Goal: Task Accomplishment & Management: Manage account settings

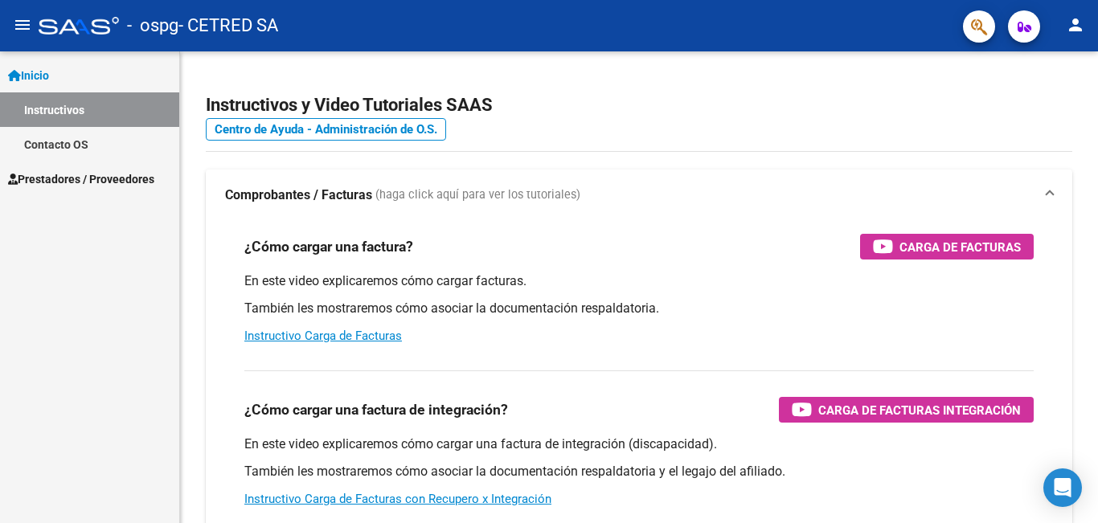
click at [1086, 16] on button "person" at bounding box center [1075, 26] width 32 height 32
click at [1061, 60] on button "person Mi Perfil" at bounding box center [1042, 67] width 98 height 39
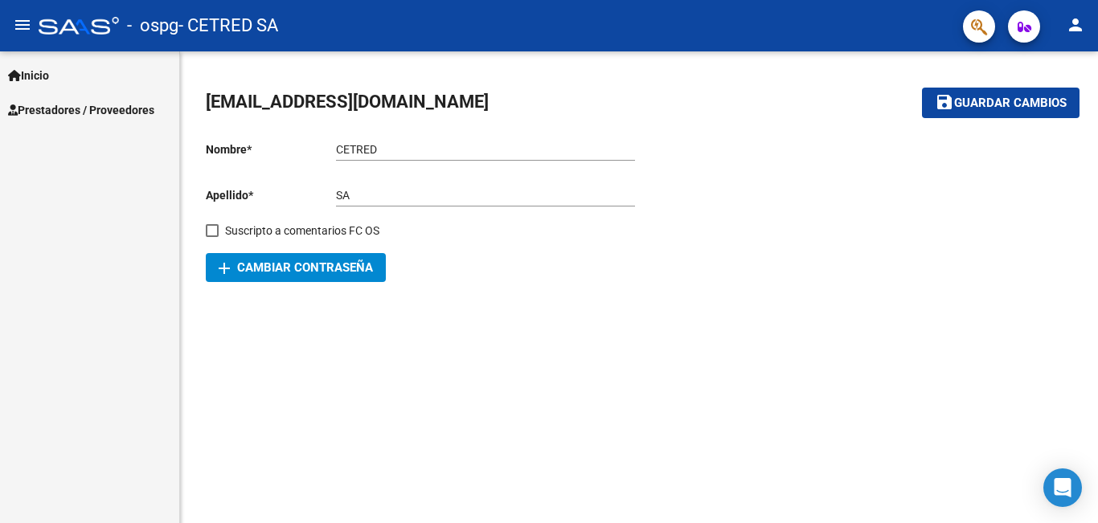
click at [44, 94] on link "Prestadores / Proveedores" at bounding box center [89, 109] width 179 height 35
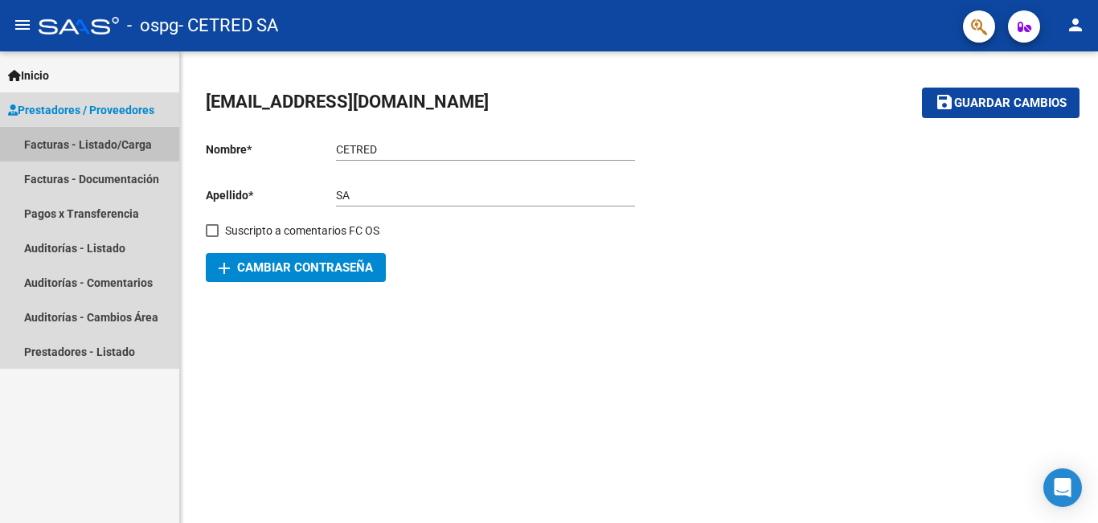
click at [55, 150] on link "Facturas - Listado/Carga" at bounding box center [89, 144] width 179 height 35
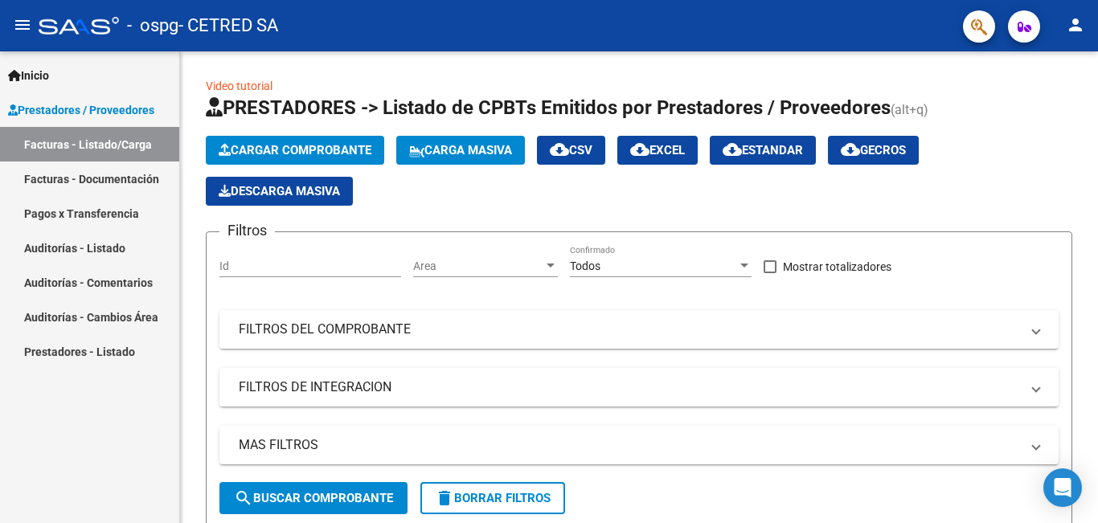
click at [114, 179] on link "Facturas - Documentación" at bounding box center [89, 179] width 179 height 35
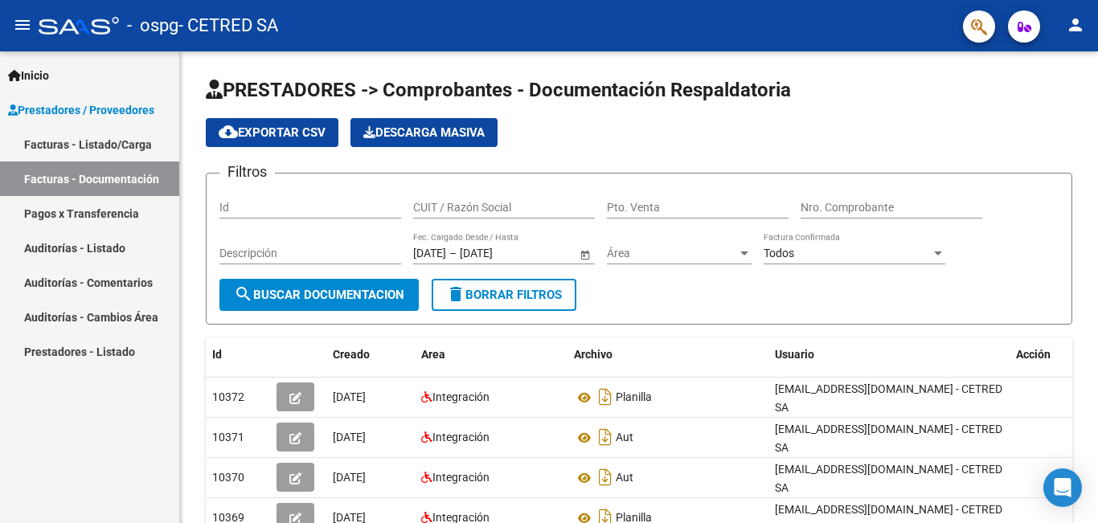
click at [124, 140] on link "Facturas - Listado/Carga" at bounding box center [89, 144] width 179 height 35
